Goal: Task Accomplishment & Management: Use online tool/utility

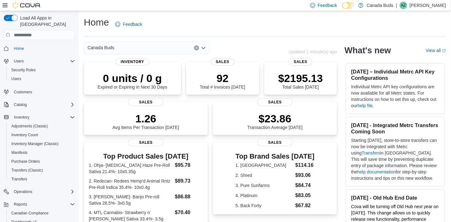
click at [119, 50] on div "Canada Buds" at bounding box center [147, 48] width 126 height 13
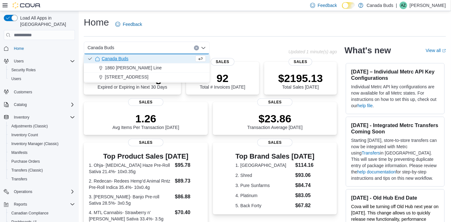
scroll to position [33, 0]
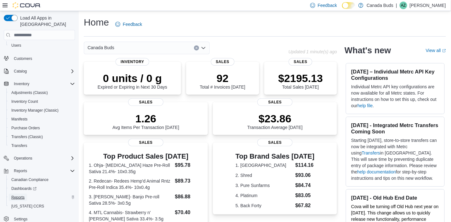
click at [19, 195] on span "Reports" at bounding box center [17, 197] width 13 height 5
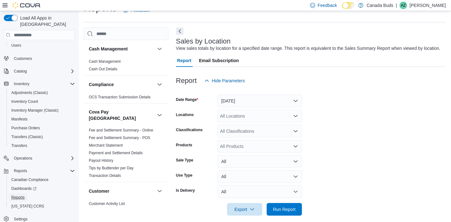
scroll to position [14, 0]
click at [240, 100] on button "[DATE]" at bounding box center [260, 100] width 84 height 13
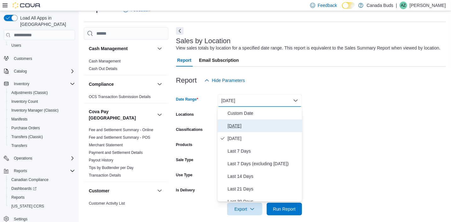
click at [230, 123] on span "[DATE]" at bounding box center [264, 126] width 72 height 8
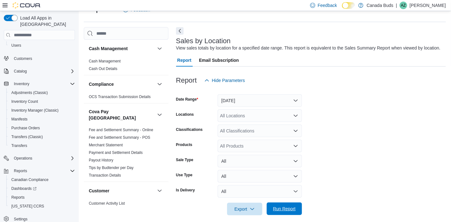
click at [292, 206] on span "Run Report" at bounding box center [284, 208] width 23 height 6
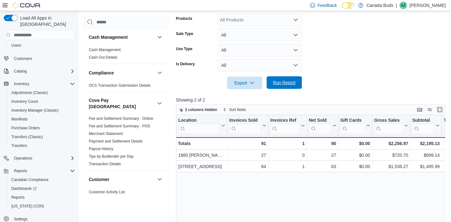
click at [279, 85] on span "Run Report" at bounding box center [284, 82] width 23 height 6
click at [278, 83] on span "Run Report" at bounding box center [284, 82] width 23 height 6
click at [283, 78] on span "Run Report" at bounding box center [285, 82] width 28 height 13
